Goal: Download file/media

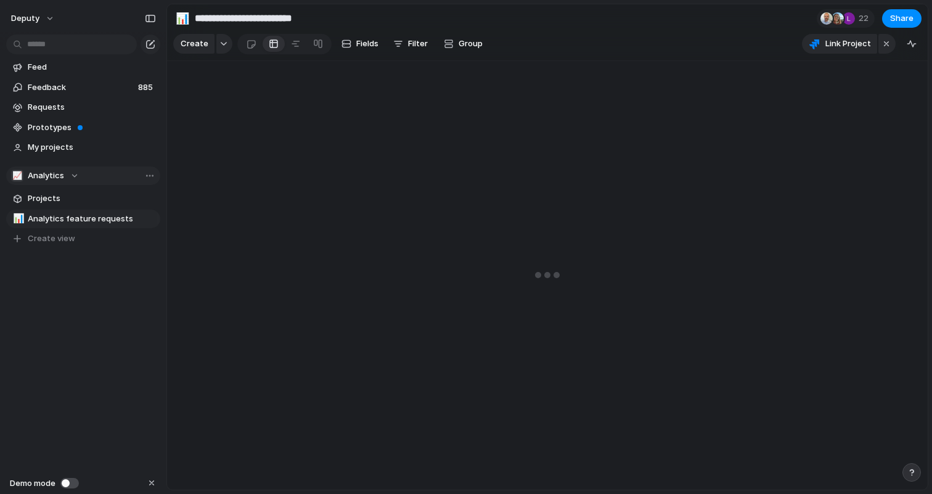
click at [72, 175] on div "📈 Analytics" at bounding box center [45, 176] width 68 height 12
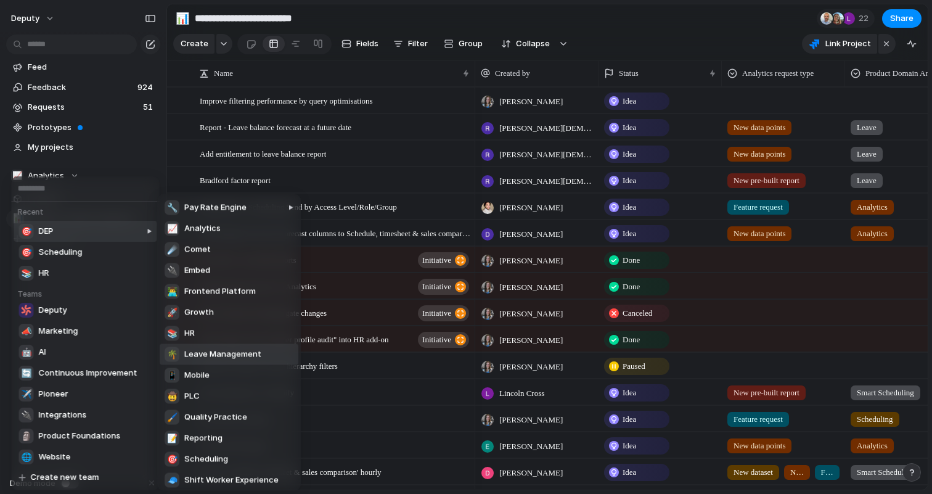
click at [229, 353] on span "Leave Management" at bounding box center [222, 354] width 77 height 12
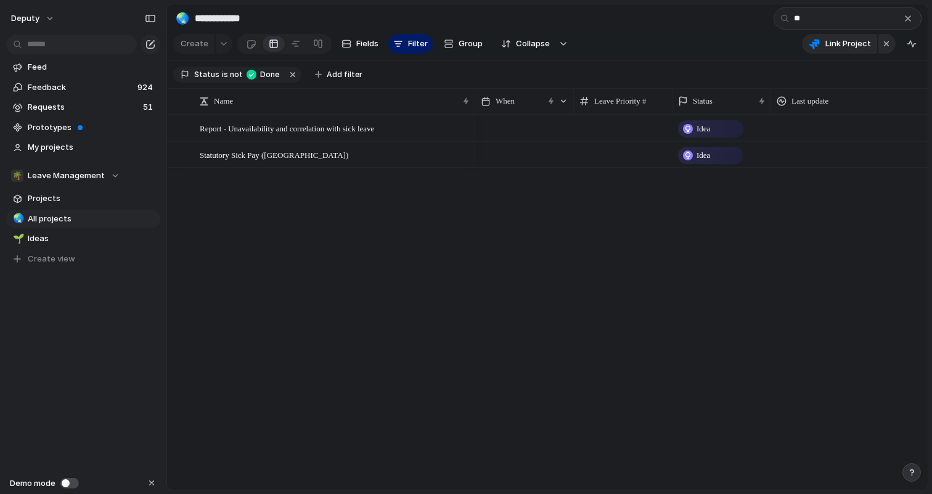
type input "*"
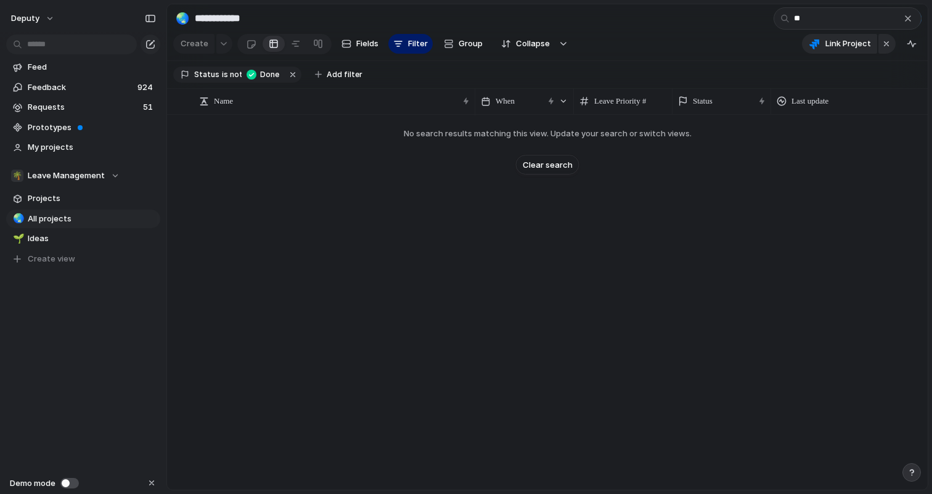
type input "*"
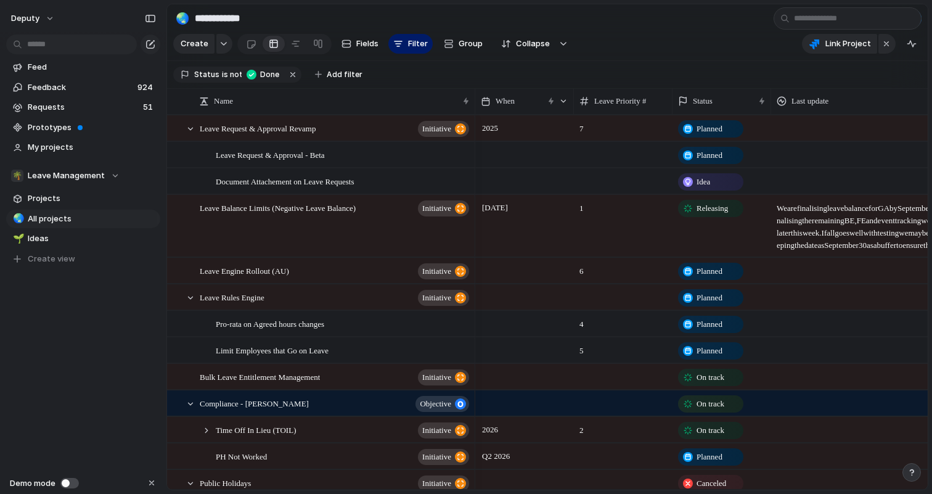
click at [698, 15] on section "**********" at bounding box center [547, 18] width 761 height 28
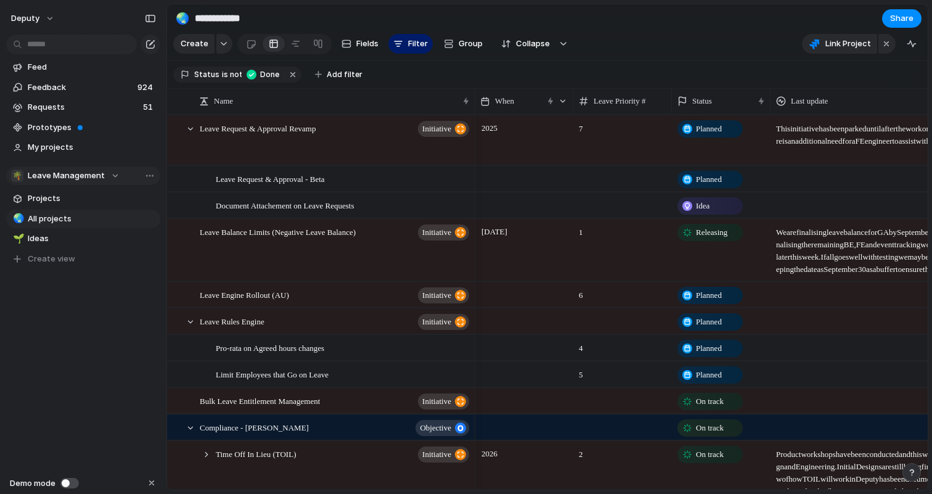
click at [107, 171] on div "🌴 Leave Management" at bounding box center [65, 176] width 109 height 12
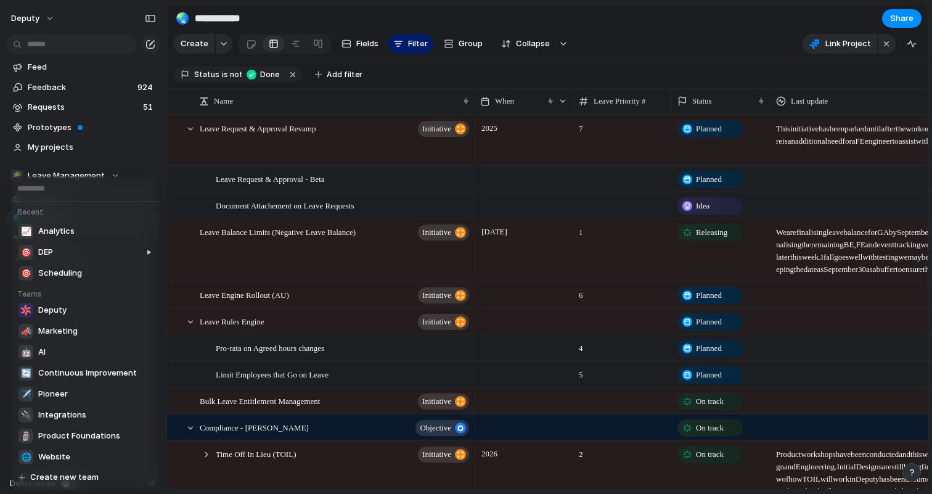
click at [554, 14] on div "Recent 📈 Analytics 🎯 DEP 🎯 Scheduling Teams Deputy 📣 Marketing 🤖 AI 🔄 Continuou…" at bounding box center [466, 247] width 932 height 494
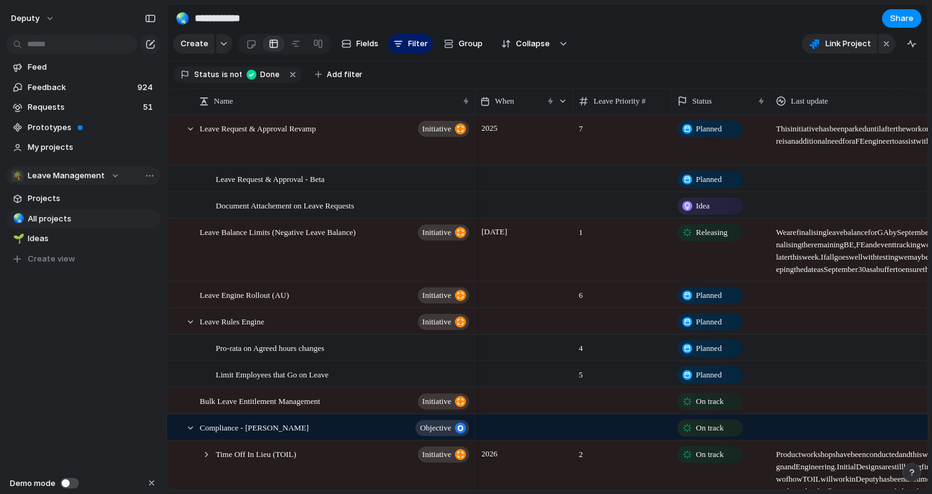
click at [114, 175] on div "🌴 Leave Management" at bounding box center [65, 176] width 109 height 12
click at [162, 201] on span "Team settings" at bounding box center [185, 201] width 56 height 12
click at [45, 13] on button "deputy" at bounding box center [33, 19] width 55 height 20
click at [51, 44] on span "Settings" at bounding box center [45, 46] width 34 height 12
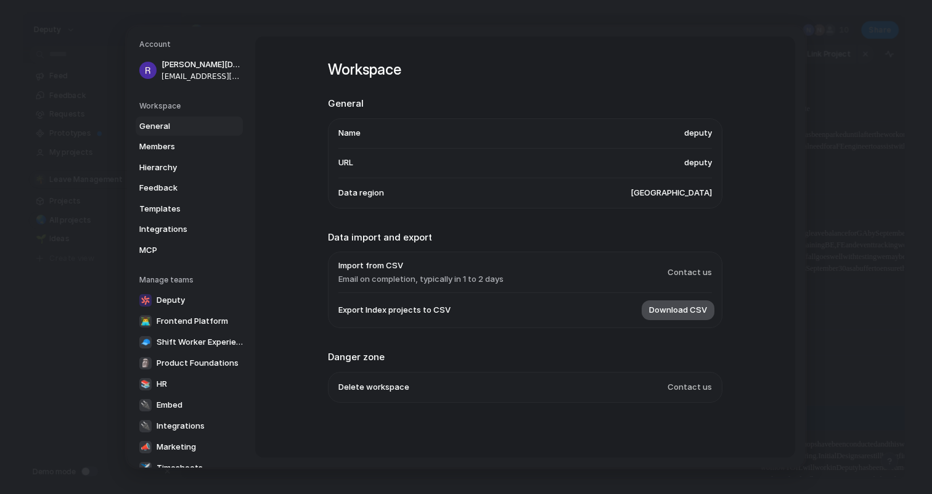
click at [663, 311] on span "Download CSV" at bounding box center [678, 310] width 58 height 12
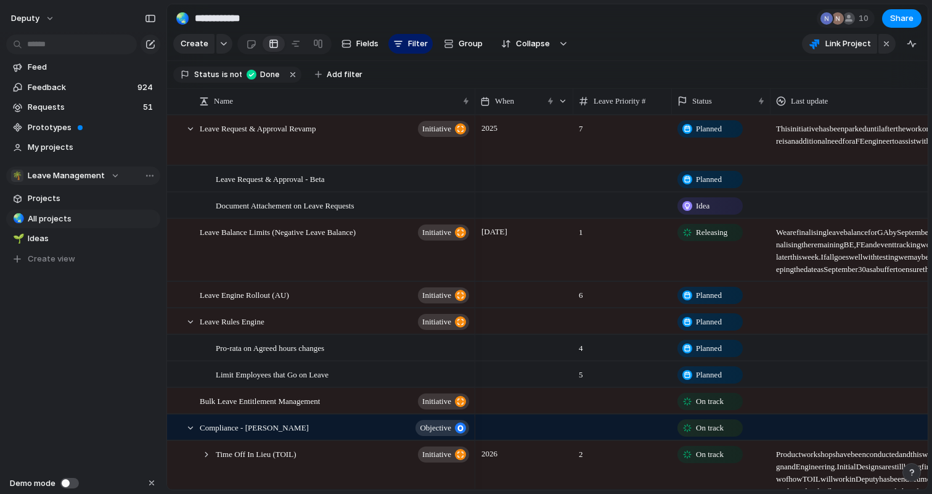
click at [102, 178] on div "🌴 Leave Management" at bounding box center [65, 176] width 109 height 12
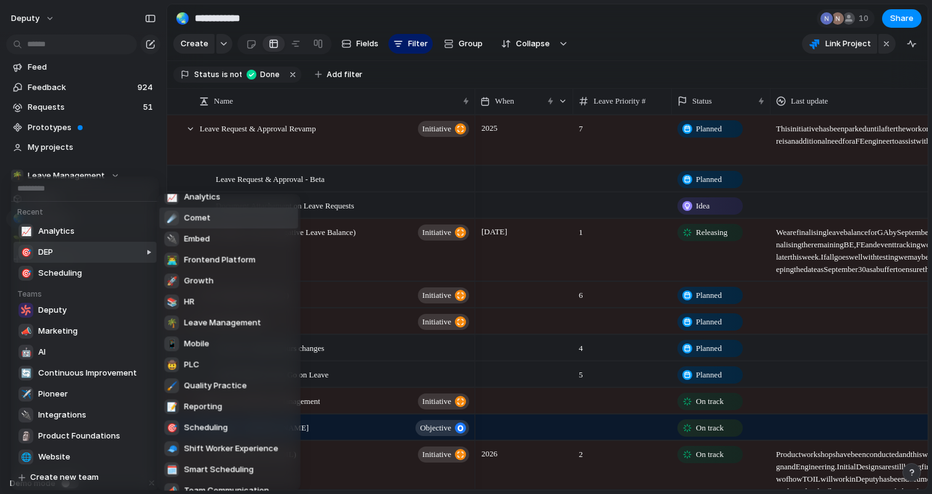
scroll to position [33, 0]
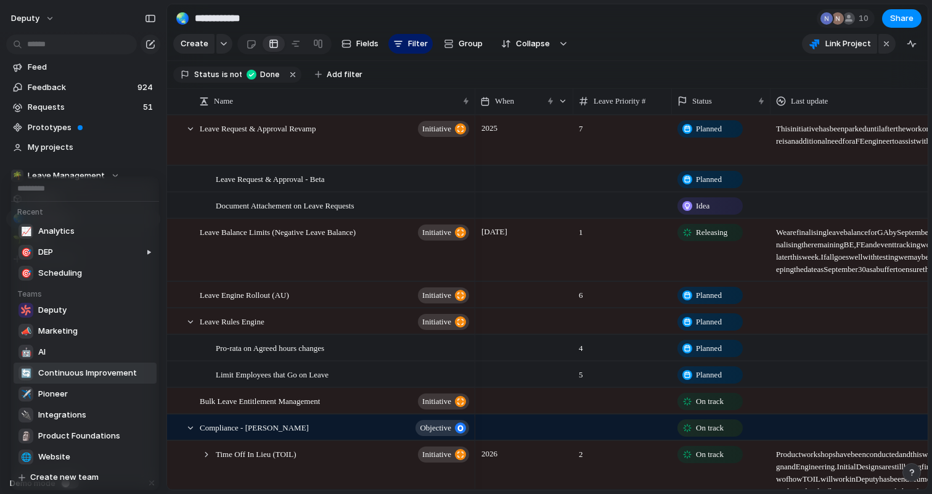
click at [115, 375] on span "Continuous Improvement" at bounding box center [87, 373] width 99 height 12
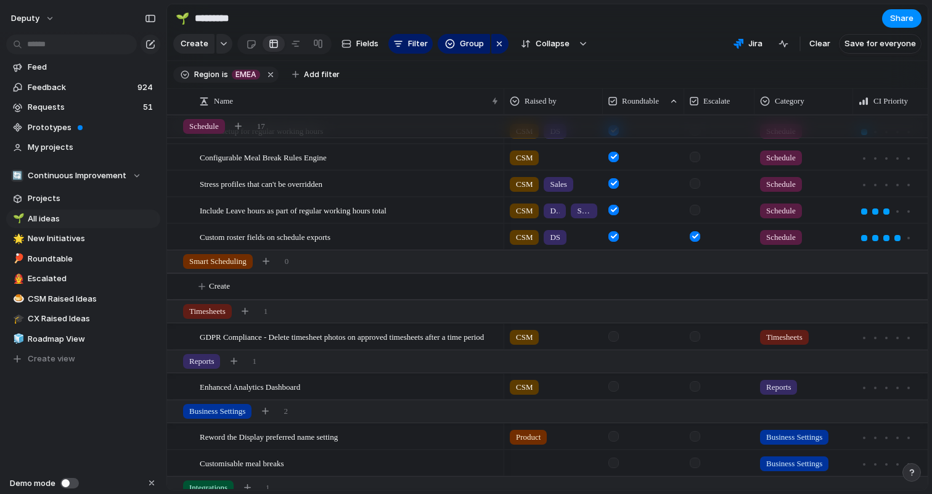
scroll to position [929, 0]
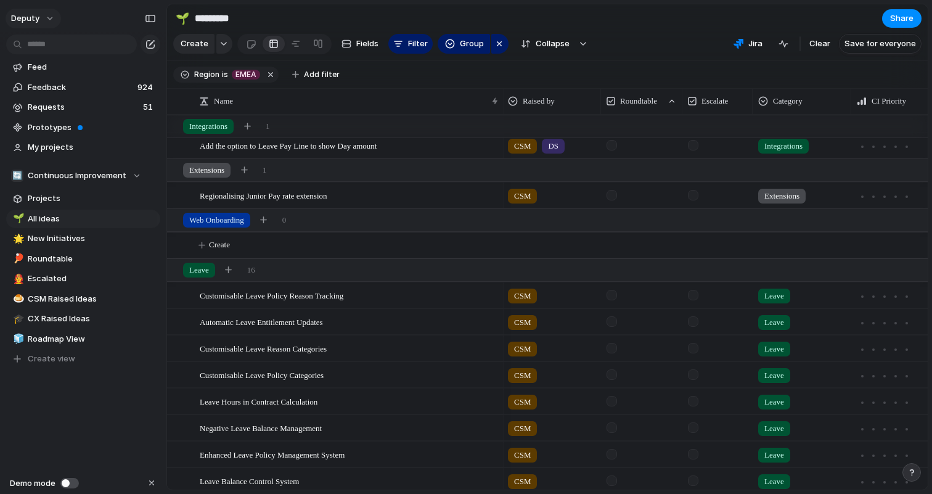
click at [53, 22] on button "deputy" at bounding box center [33, 19] width 55 height 20
click at [62, 39] on li "Settings" at bounding box center [60, 46] width 102 height 20
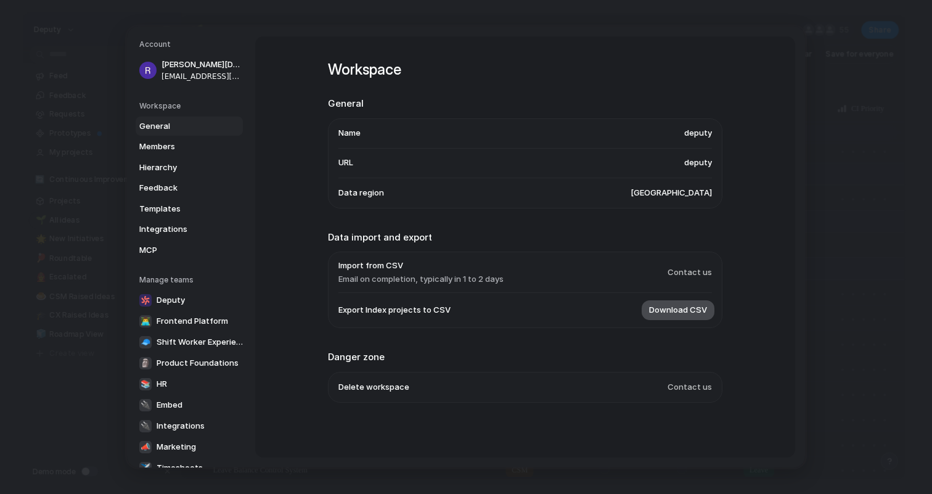
click at [686, 318] on button "Download CSV" at bounding box center [678, 310] width 73 height 20
